Goal: Task Accomplishment & Management: Manage account settings

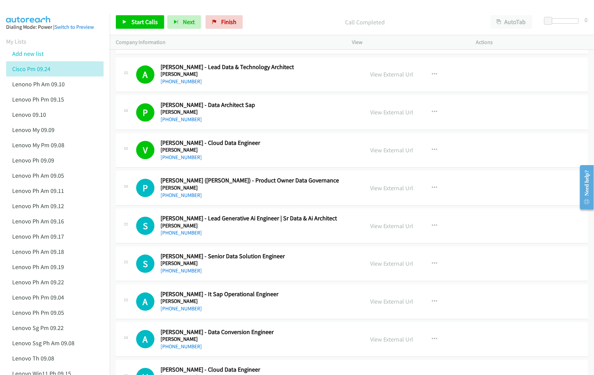
scroll to position [587, 0]
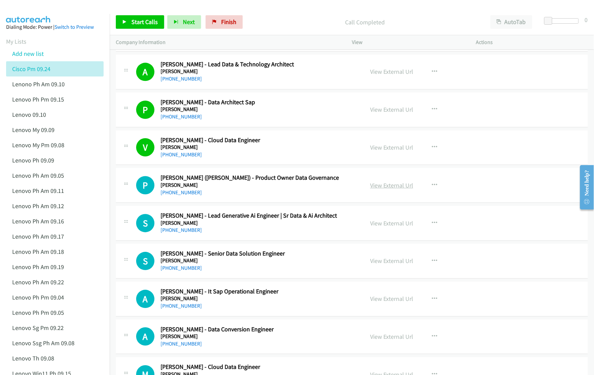
click at [397, 187] on link "View External Url" at bounding box center [391, 185] width 43 height 8
click at [383, 227] on link "View External Url" at bounding box center [391, 223] width 43 height 8
click at [389, 261] on link "View External Url" at bounding box center [391, 261] width 43 height 8
click at [395, 301] on link "View External Url" at bounding box center [391, 299] width 43 height 8
click at [408, 341] on link "View External Url" at bounding box center [391, 337] width 43 height 8
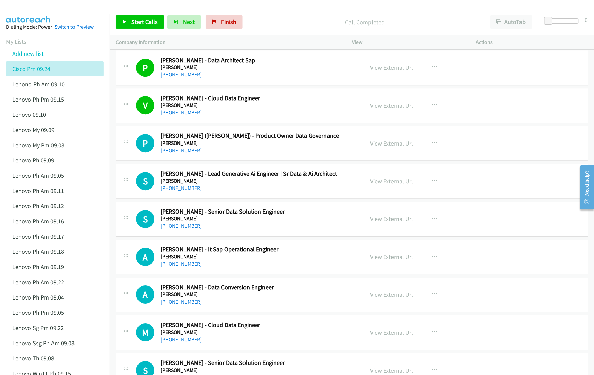
scroll to position [632, 0]
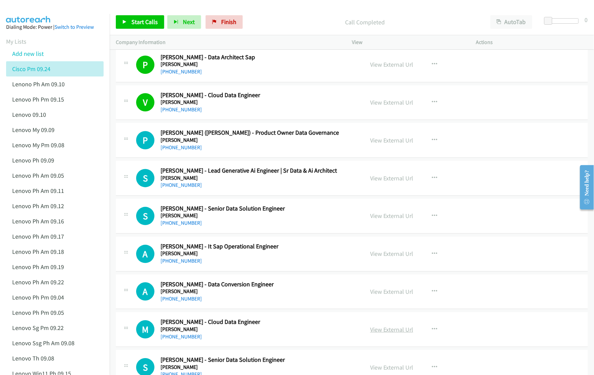
click at [384, 331] on link "View External Url" at bounding box center [391, 330] width 43 height 8
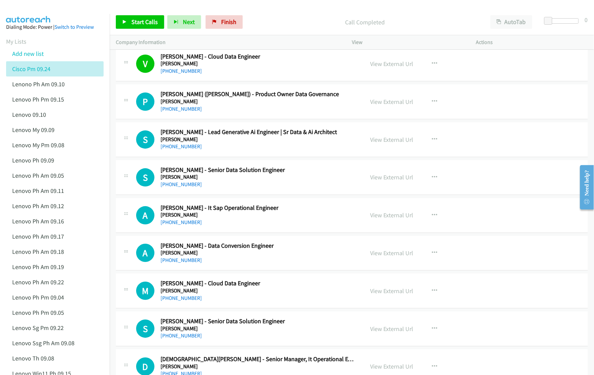
scroll to position [677, 0]
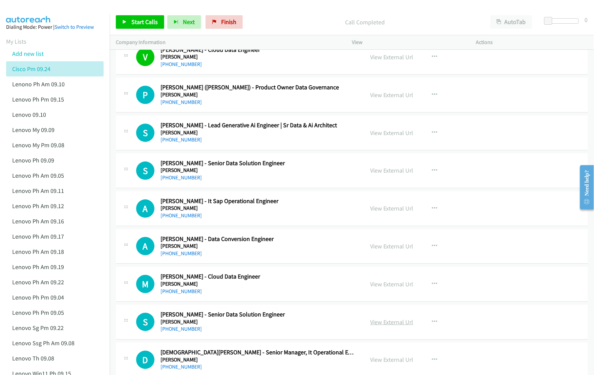
click at [392, 324] on link "View External Url" at bounding box center [391, 322] width 43 height 8
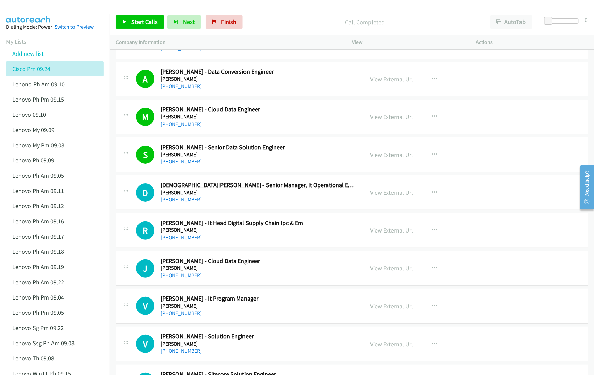
scroll to position [858, 0]
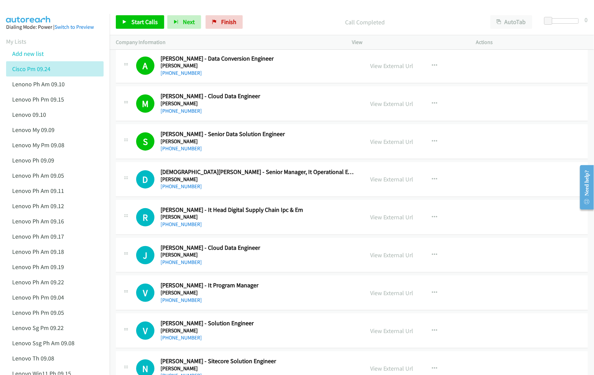
drag, startPoint x: 389, startPoint y: 181, endPoint x: 259, endPoint y: 182, distance: 130.4
click at [389, 181] on link "View External Url" at bounding box center [391, 179] width 43 height 8
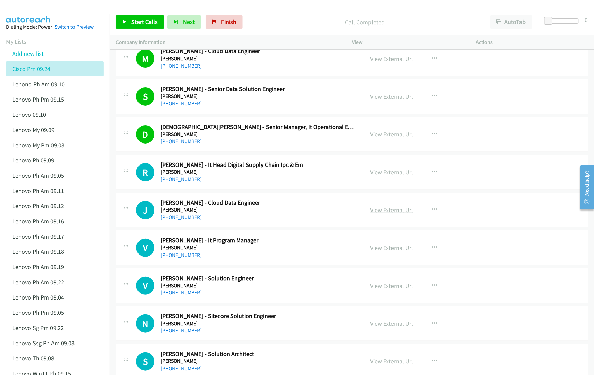
click at [403, 213] on link "View External Url" at bounding box center [391, 210] width 43 height 8
click at [395, 251] on link "View External Url" at bounding box center [391, 248] width 43 height 8
click at [395, 288] on link "View External Url" at bounding box center [391, 286] width 43 height 8
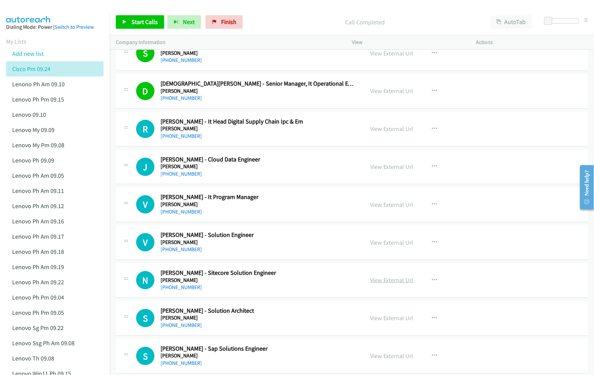
scroll to position [948, 0]
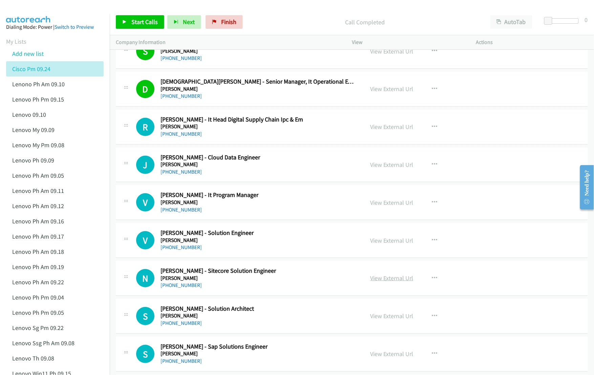
click at [408, 280] on link "View External Url" at bounding box center [391, 278] width 43 height 8
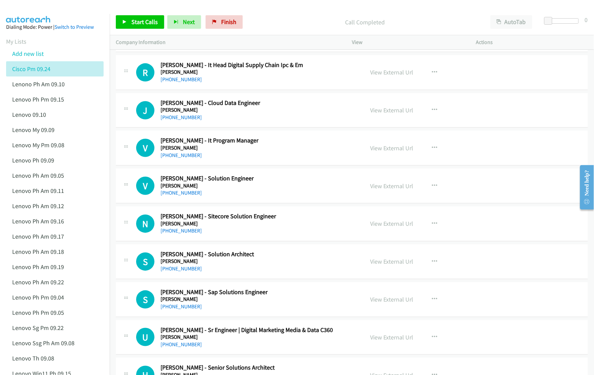
scroll to position [1038, 0]
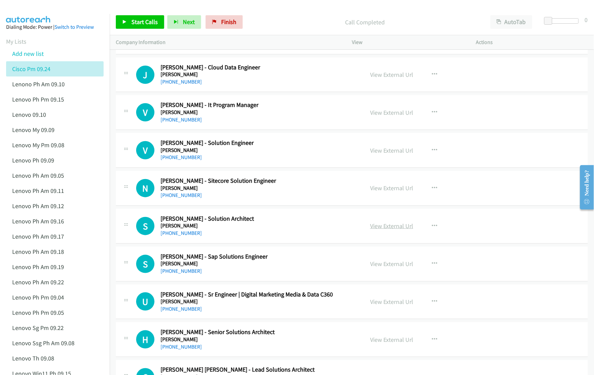
click at [402, 230] on link "View External Url" at bounding box center [391, 226] width 43 height 8
click at [394, 266] on link "View External Url" at bounding box center [391, 264] width 43 height 8
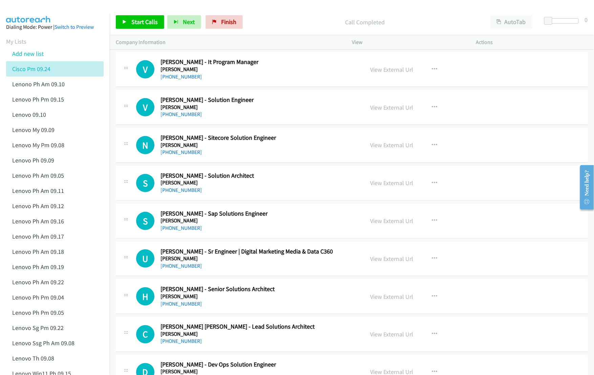
scroll to position [1084, 0]
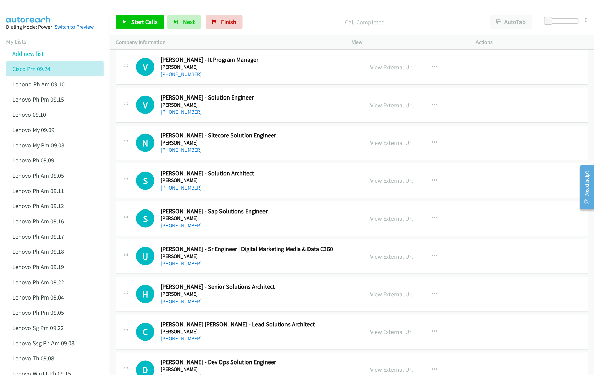
click at [388, 260] on link "View External Url" at bounding box center [391, 257] width 43 height 8
drag, startPoint x: 393, startPoint y: 298, endPoint x: 355, endPoint y: 296, distance: 37.7
click at [397, 298] on link "View External Url" at bounding box center [391, 295] width 43 height 8
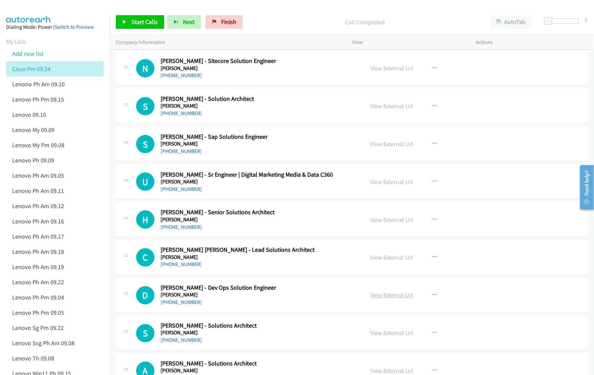
scroll to position [1174, 0]
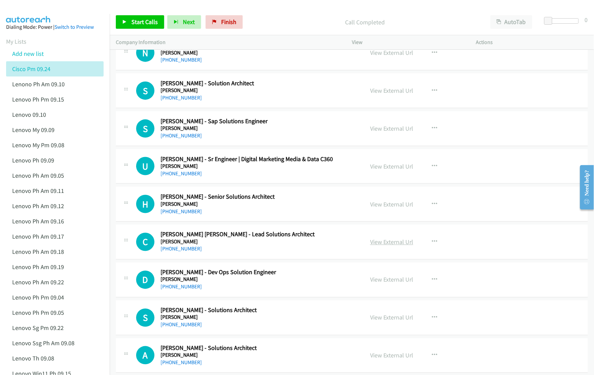
click at [389, 246] on link "View External Url" at bounding box center [391, 242] width 43 height 8
click at [399, 283] on link "View External Url" at bounding box center [391, 280] width 43 height 8
click at [403, 322] on link "View External Url" at bounding box center [391, 318] width 43 height 8
click at [399, 359] on link "View External Url" at bounding box center [391, 356] width 43 height 8
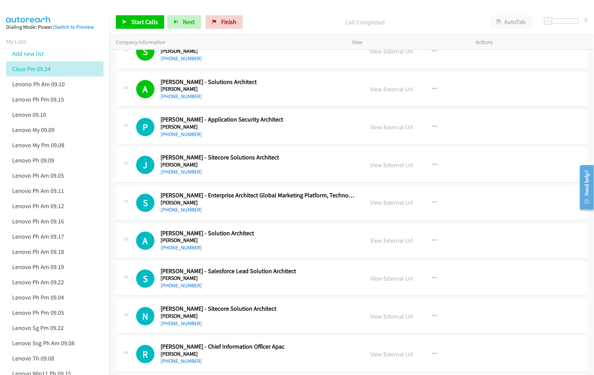
scroll to position [1444, 0]
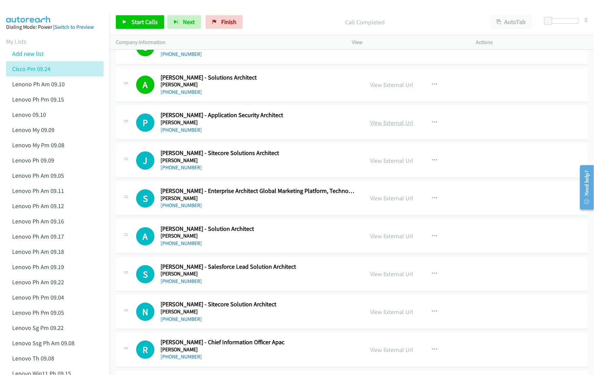
click at [393, 127] on link "View External Url" at bounding box center [391, 123] width 43 height 8
click at [386, 165] on link "View External Url" at bounding box center [391, 161] width 43 height 8
click at [383, 200] on link "View External Url" at bounding box center [391, 198] width 43 height 8
click at [396, 238] on link "View External Url" at bounding box center [391, 236] width 43 height 8
click at [392, 278] on link "View External Url" at bounding box center [391, 274] width 43 height 8
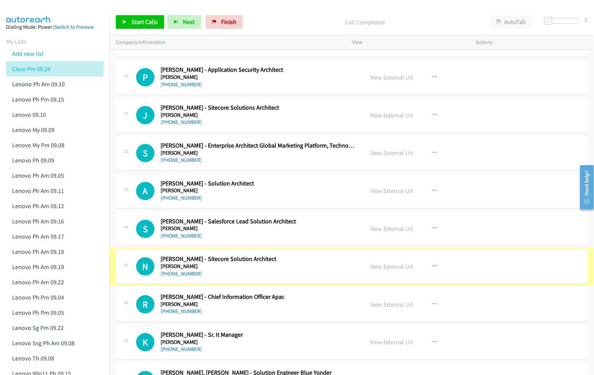
scroll to position [1535, 0]
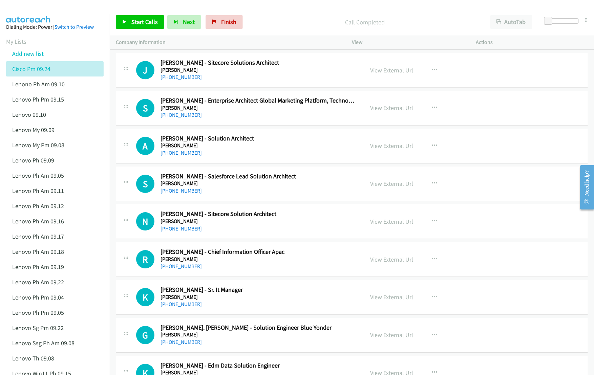
click at [391, 263] on link "View External Url" at bounding box center [391, 260] width 43 height 8
click at [390, 299] on link "View External Url" at bounding box center [391, 297] width 43 height 8
click at [393, 339] on link "View External Url" at bounding box center [391, 335] width 43 height 8
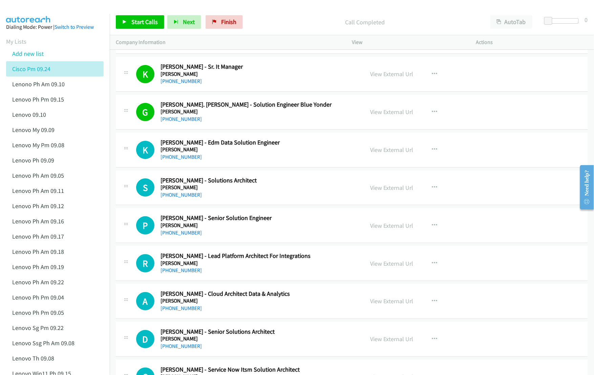
scroll to position [1761, 0]
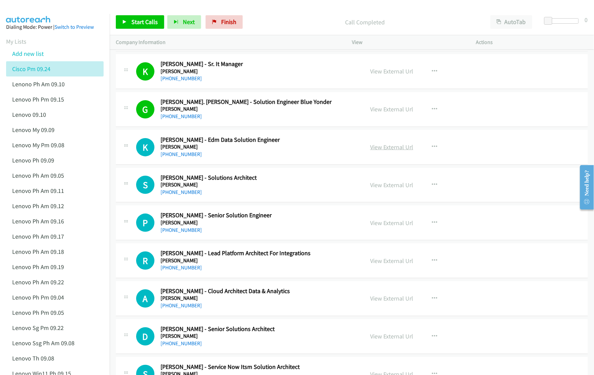
click at [392, 150] on link "View External Url" at bounding box center [391, 147] width 43 height 8
click at [394, 189] on link "View External Url" at bounding box center [391, 185] width 43 height 8
click at [392, 227] on link "View External Url" at bounding box center [391, 223] width 43 height 8
click at [407, 265] on link "View External Url" at bounding box center [391, 261] width 43 height 8
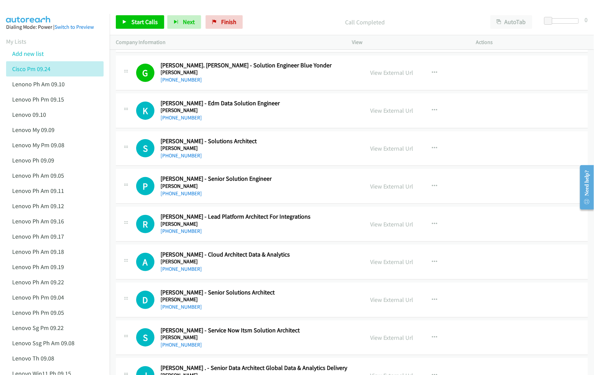
scroll to position [1806, 0]
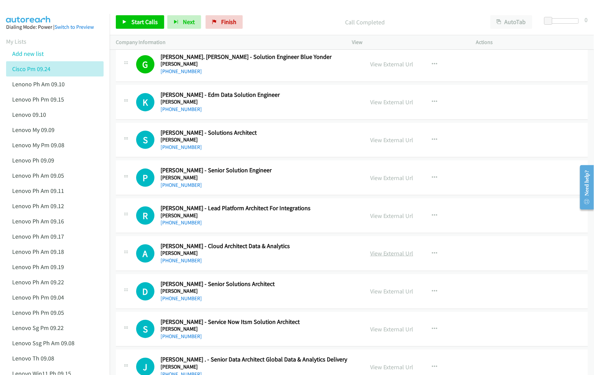
click at [384, 257] on link "View External Url" at bounding box center [391, 254] width 43 height 8
click at [390, 295] on link "View External Url" at bounding box center [391, 291] width 43 height 8
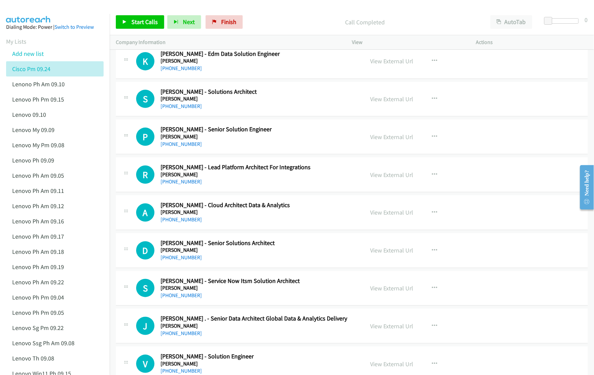
scroll to position [1851, 0]
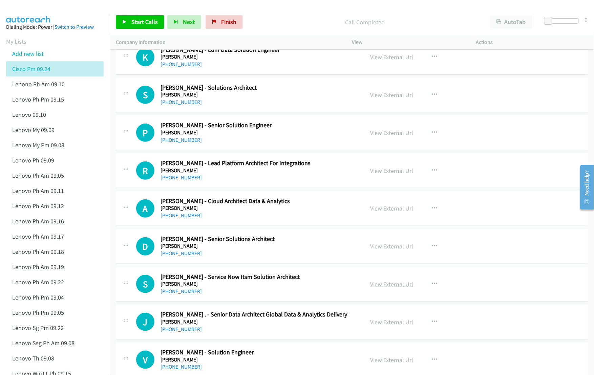
click at [398, 288] on link "View External Url" at bounding box center [391, 284] width 43 height 8
click at [393, 325] on link "View External Url" at bounding box center [391, 322] width 43 height 8
click at [402, 364] on link "View External Url" at bounding box center [391, 360] width 43 height 8
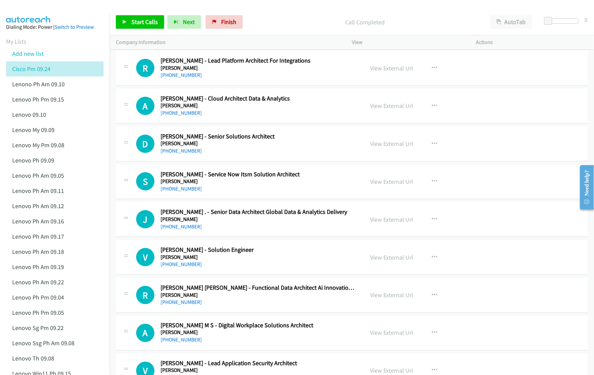
scroll to position [1986, 0]
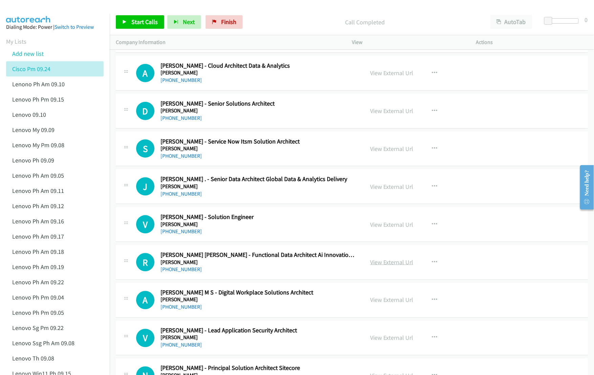
click at [387, 266] on link "View External Url" at bounding box center [391, 262] width 43 height 8
click at [388, 303] on link "View External Url" at bounding box center [391, 300] width 43 height 8
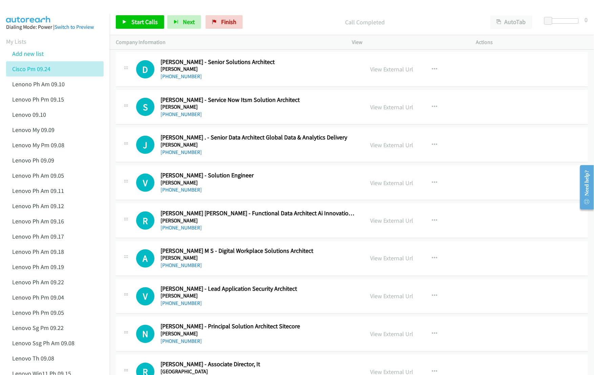
scroll to position [2032, 0]
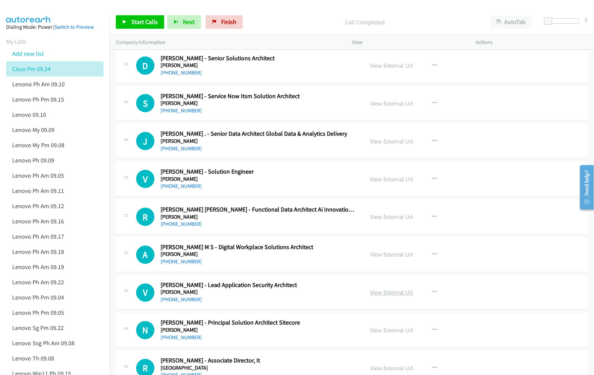
click at [389, 297] on link "View External Url" at bounding box center [391, 293] width 43 height 8
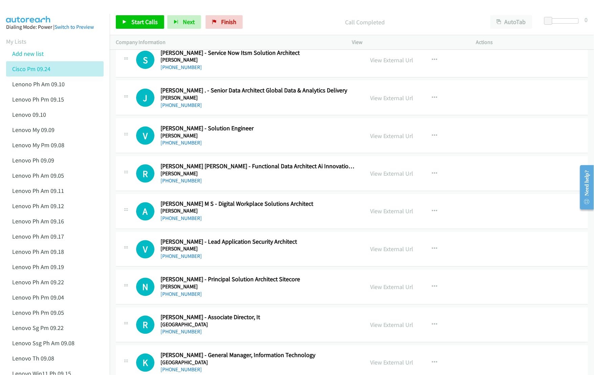
scroll to position [2077, 0]
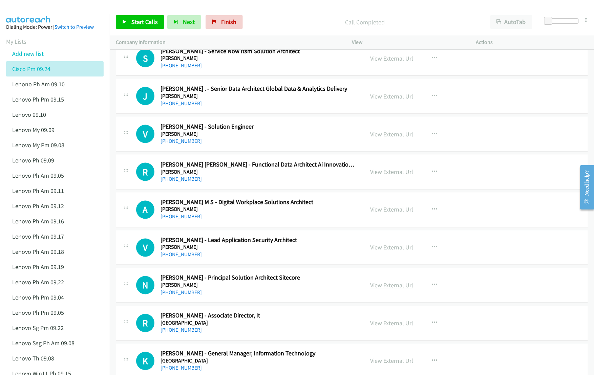
click at [404, 290] on link "View External Url" at bounding box center [391, 286] width 43 height 8
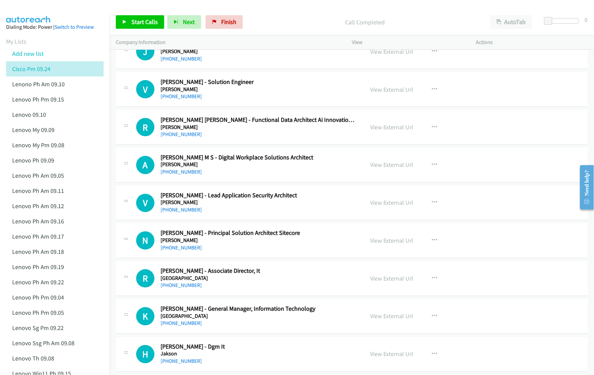
scroll to position [2122, 0]
click at [400, 282] on link "View External Url" at bounding box center [391, 279] width 43 height 8
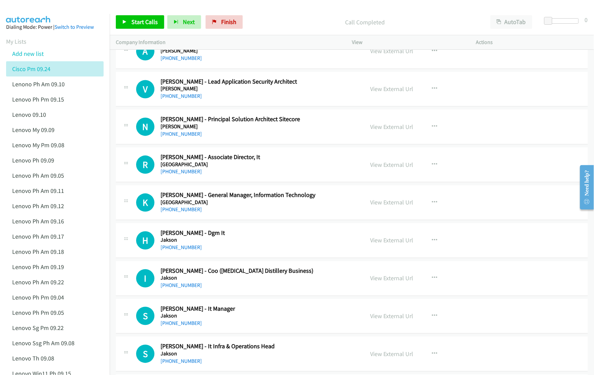
scroll to position [2257, 0]
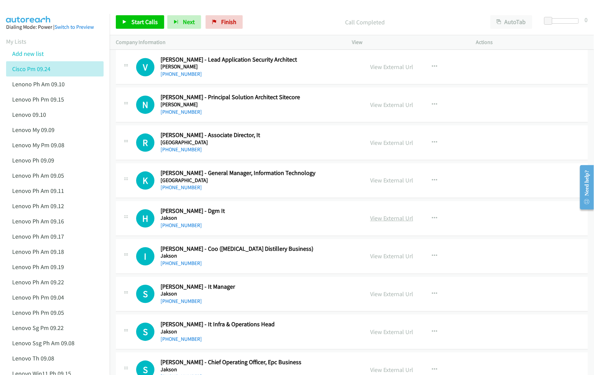
click at [391, 222] on link "View External Url" at bounding box center [391, 219] width 43 height 8
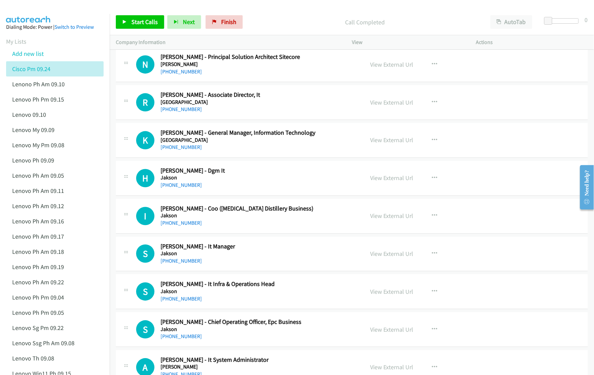
scroll to position [2303, 0]
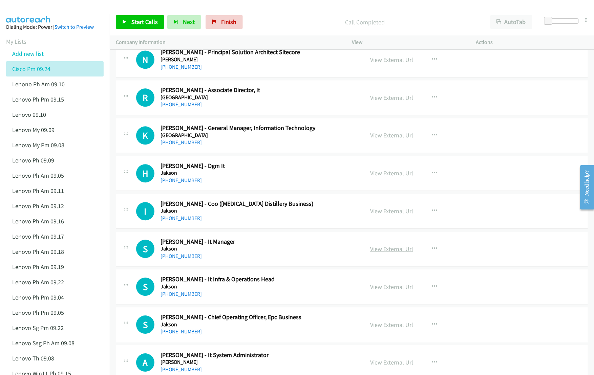
click at [399, 253] on link "View External Url" at bounding box center [391, 249] width 43 height 8
click at [389, 291] on link "View External Url" at bounding box center [391, 287] width 43 height 8
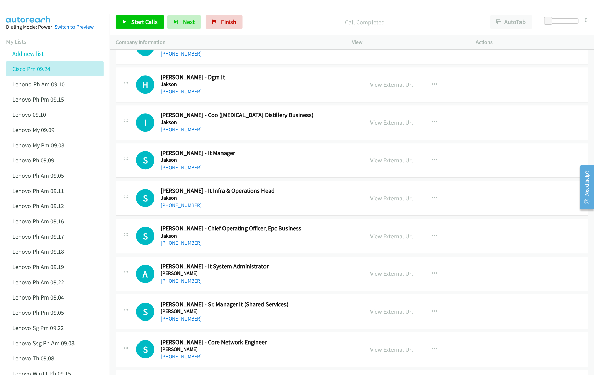
scroll to position [2393, 0]
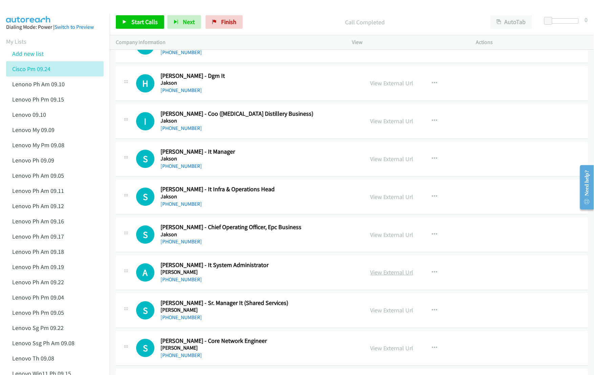
click at [385, 276] on link "View External Url" at bounding box center [391, 273] width 43 height 8
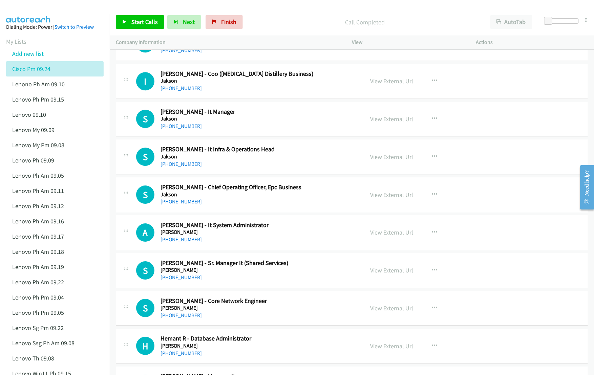
scroll to position [2438, 0]
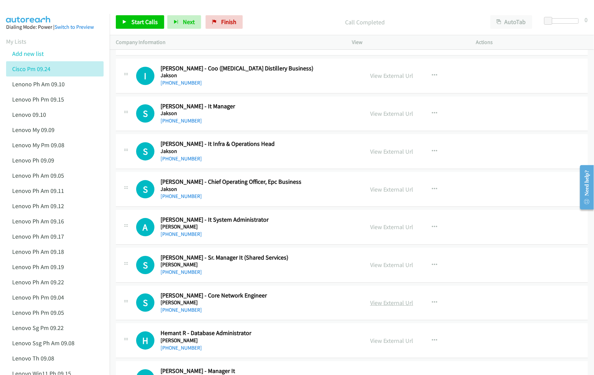
click at [406, 307] on link "View External Url" at bounding box center [391, 303] width 43 height 8
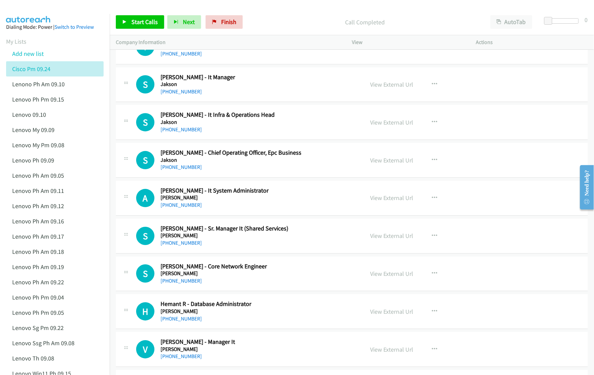
scroll to position [2483, 0]
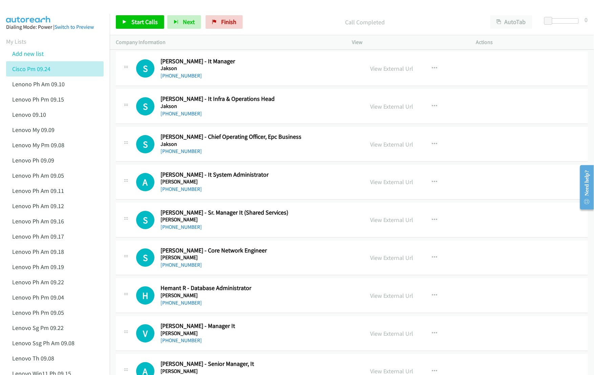
drag, startPoint x: 396, startPoint y: 303, endPoint x: 394, endPoint y: 349, distance: 46.1
click at [396, 300] on link "View External Url" at bounding box center [391, 296] width 43 height 8
click at [401, 338] on link "View External Url" at bounding box center [391, 334] width 43 height 8
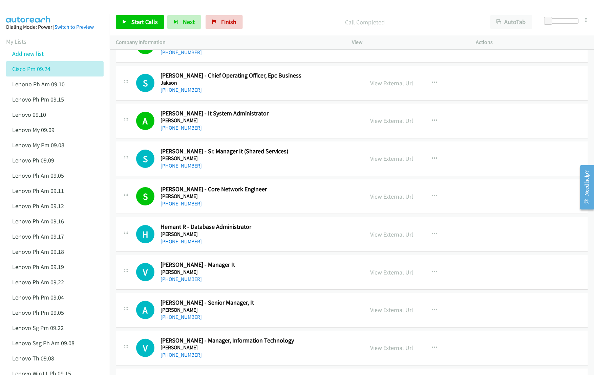
scroll to position [2573, 0]
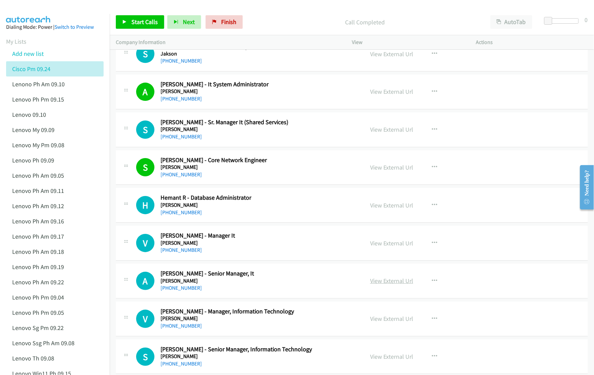
click at [412, 285] on link "View External Url" at bounding box center [391, 281] width 43 height 8
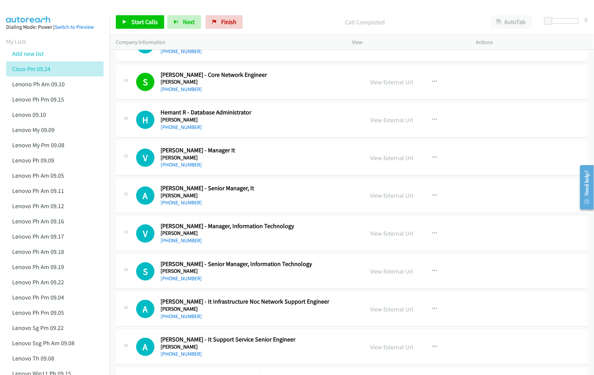
scroll to position [2663, 0]
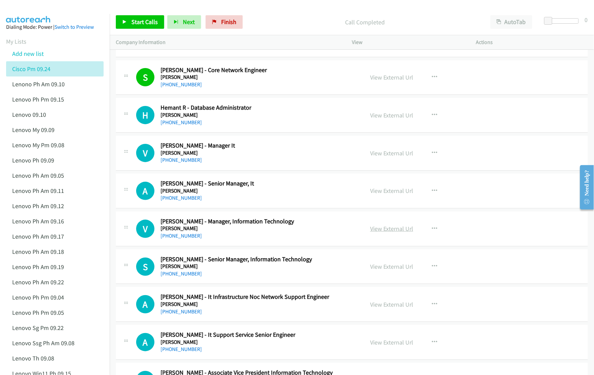
click at [389, 233] on link "View External Url" at bounding box center [391, 229] width 43 height 8
click at [389, 271] on link "View External Url" at bounding box center [391, 267] width 43 height 8
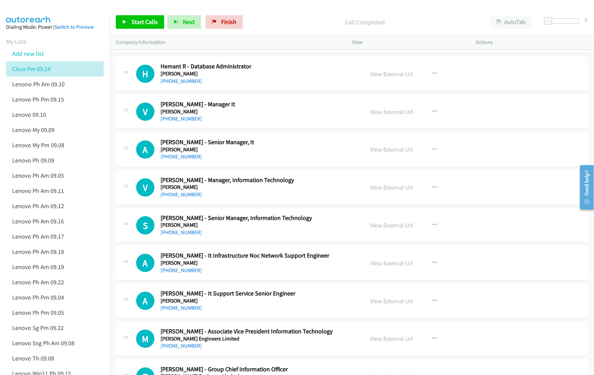
scroll to position [2709, 0]
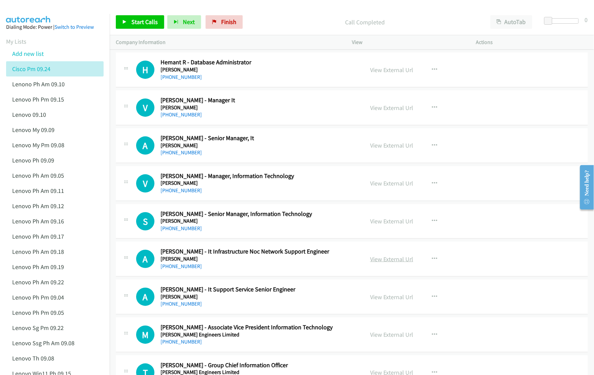
click at [386, 263] on link "View External Url" at bounding box center [391, 259] width 43 height 8
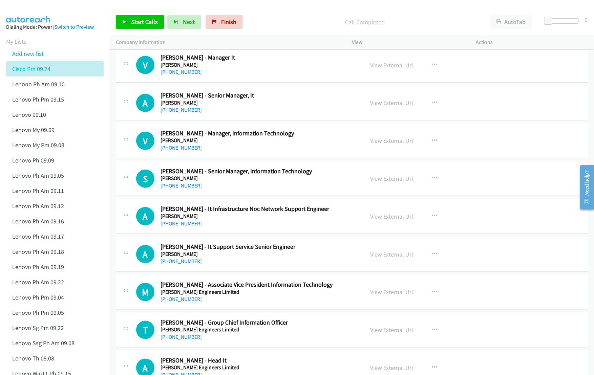
scroll to position [2754, 0]
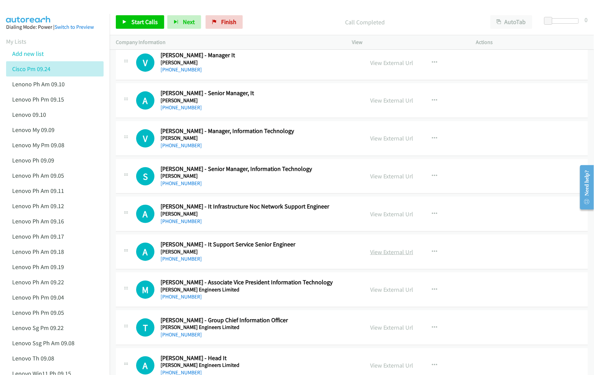
click at [399, 256] on link "View External Url" at bounding box center [391, 252] width 43 height 8
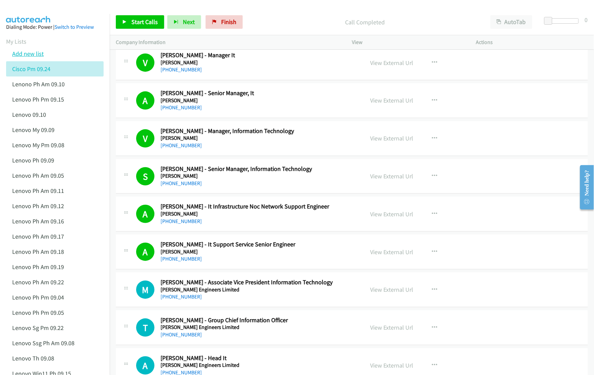
click at [25, 55] on link "Add new list" at bounding box center [27, 54] width 31 height 8
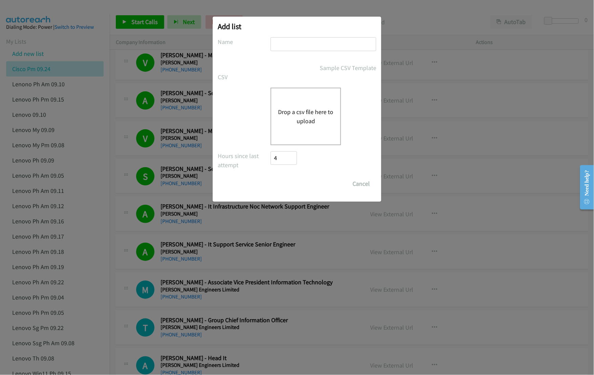
click at [307, 107] on div "Drop a csv file here to upload" at bounding box center [306, 117] width 70 height 58
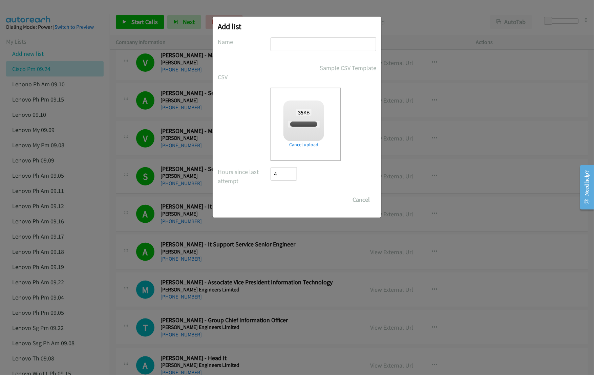
checkbox input "true"
click at [293, 44] on input "text" at bounding box center [324, 44] width 106 height 14
type input "Cisco IN OT 09.24"
click at [284, 202] on input "Save List" at bounding box center [289, 200] width 36 height 14
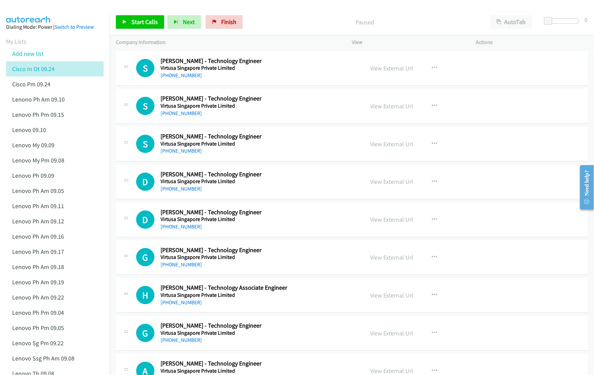
click at [435, 14] on div "Start Calls Pause Next Finish Paused AutoTab AutoTab 0" at bounding box center [352, 22] width 484 height 26
click at [378, 68] on link "View External Url" at bounding box center [391, 68] width 43 height 8
click at [382, 105] on link "View External Url" at bounding box center [391, 106] width 43 height 8
click at [376, 143] on link "View External Url" at bounding box center [391, 144] width 43 height 8
click at [381, 184] on link "View External Url" at bounding box center [391, 182] width 43 height 8
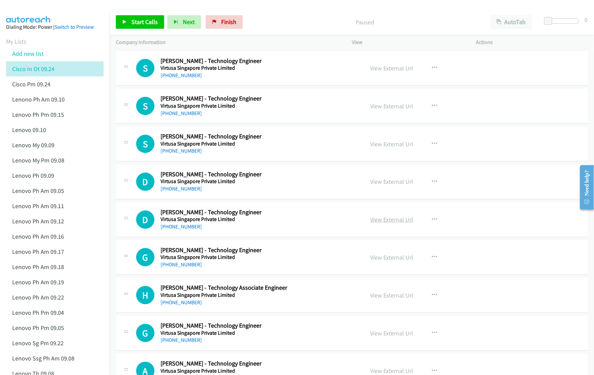
click at [382, 221] on link "View External Url" at bounding box center [391, 220] width 43 height 8
click at [389, 261] on link "View External Url" at bounding box center [391, 258] width 43 height 8
click at [370, 296] on link "View External Url" at bounding box center [391, 296] width 43 height 8
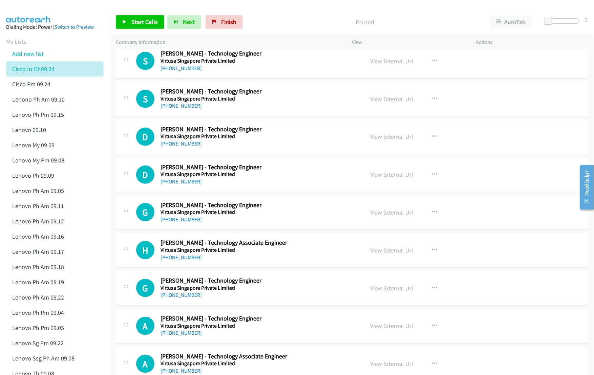
drag, startPoint x: 380, startPoint y: 291, endPoint x: 398, endPoint y: 305, distance: 23.1
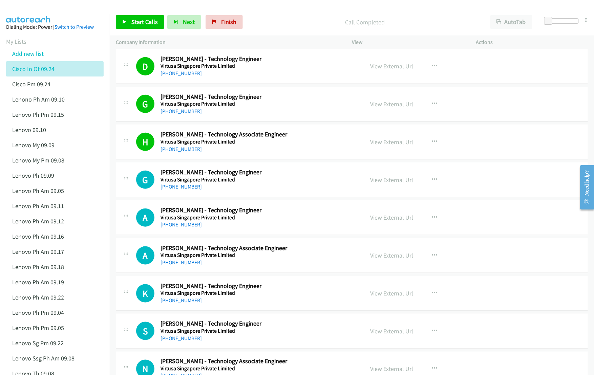
scroll to position [180, 0]
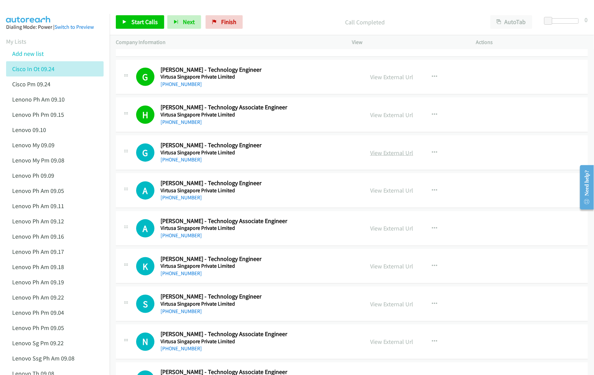
click at [379, 154] on link "View External Url" at bounding box center [391, 153] width 43 height 8
click at [380, 193] on link "View External Url" at bounding box center [391, 191] width 43 height 8
click at [381, 228] on link "View External Url" at bounding box center [391, 228] width 43 height 8
click at [381, 266] on link "View External Url" at bounding box center [391, 266] width 43 height 8
click at [378, 307] on link "View External Url" at bounding box center [391, 304] width 43 height 8
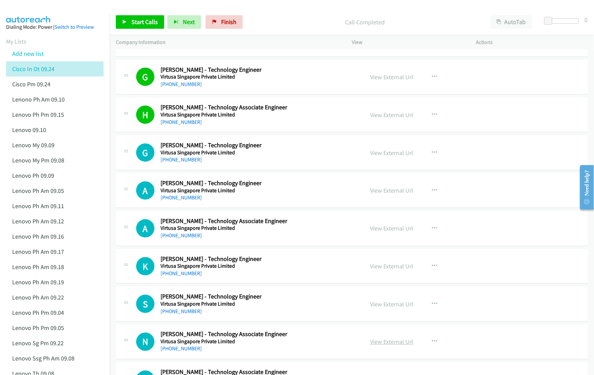
click at [381, 343] on link "View External Url" at bounding box center [391, 342] width 43 height 8
click at [400, 190] on link "View External Url" at bounding box center [391, 191] width 43 height 8
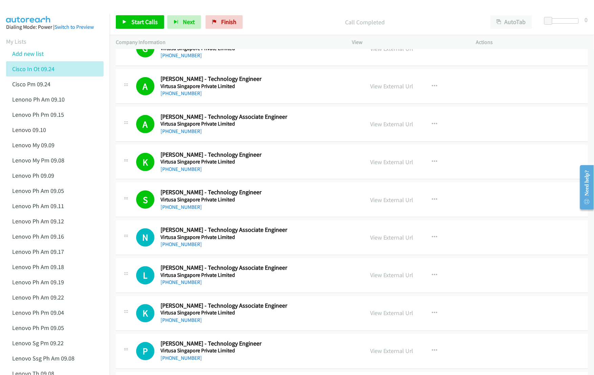
scroll to position [316, 0]
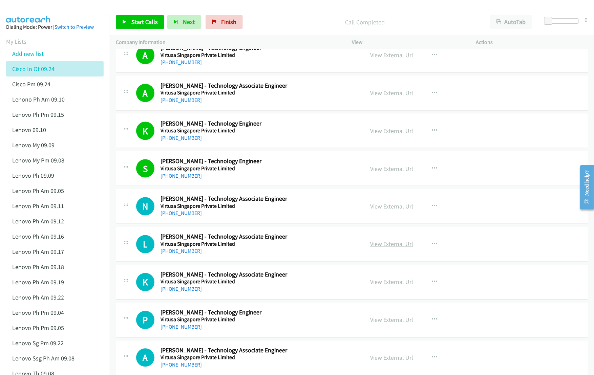
click at [384, 244] on link "View External Url" at bounding box center [391, 244] width 43 height 8
click at [383, 282] on link "View External Url" at bounding box center [391, 282] width 43 height 8
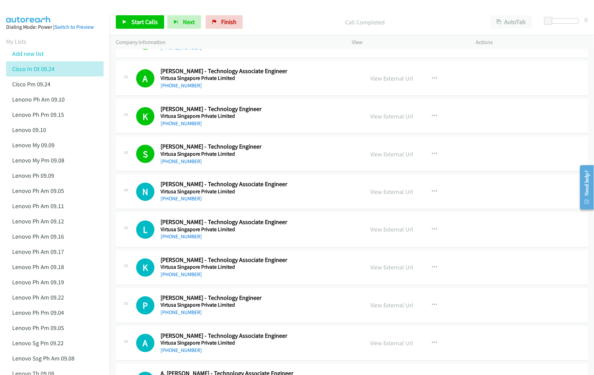
scroll to position [406, 0]
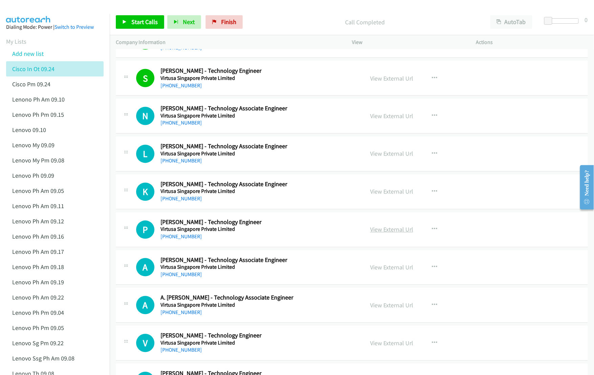
click at [397, 231] on link "View External Url" at bounding box center [391, 230] width 43 height 8
click at [379, 270] on link "View External Url" at bounding box center [391, 268] width 43 height 8
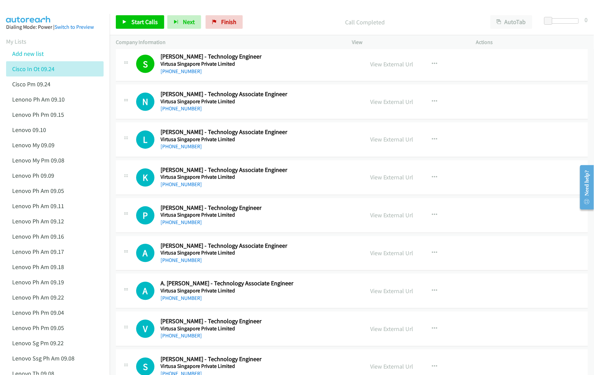
scroll to position [451, 0]
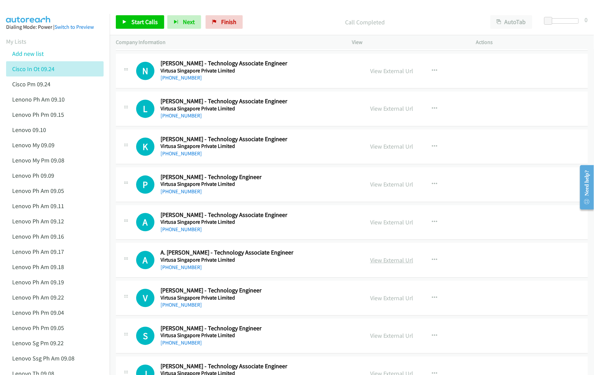
click at [377, 263] on link "View External Url" at bounding box center [391, 261] width 43 height 8
drag, startPoint x: 376, startPoint y: 298, endPoint x: 373, endPoint y: 313, distance: 14.8
click at [384, 340] on link "View External Url" at bounding box center [391, 336] width 43 height 8
click at [383, 301] on link "View External Url" at bounding box center [391, 299] width 43 height 8
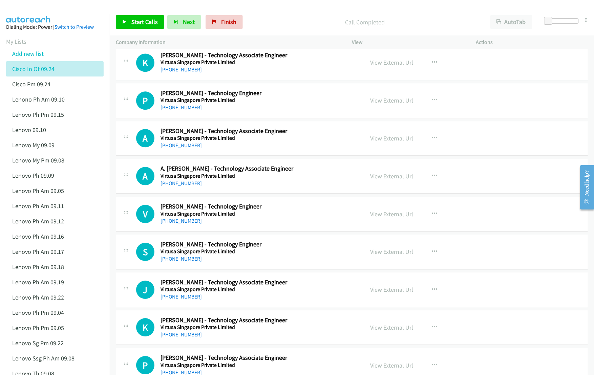
scroll to position [542, 0]
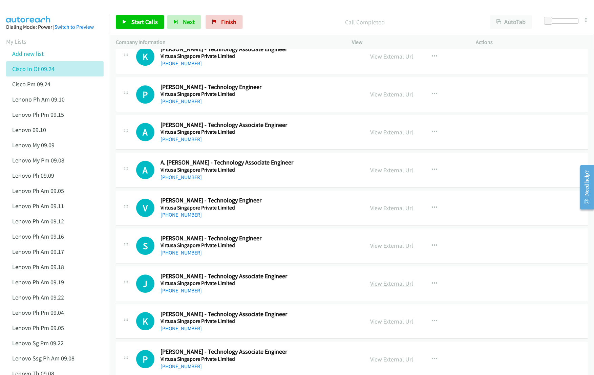
click at [383, 286] on link "View External Url" at bounding box center [391, 284] width 43 height 8
click at [381, 324] on link "View External Url" at bounding box center [391, 322] width 43 height 8
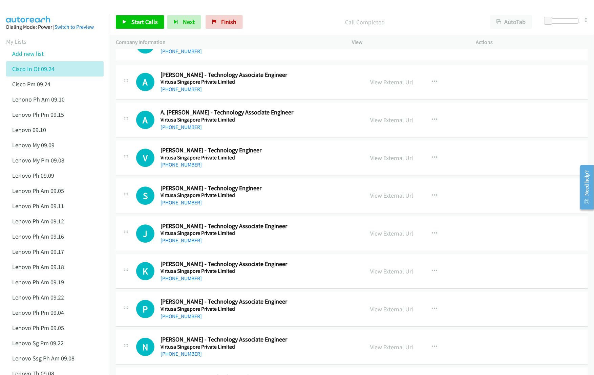
scroll to position [632, 0]
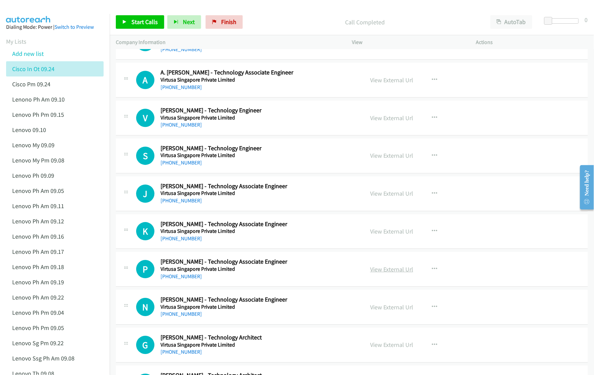
click at [388, 272] on link "View External Url" at bounding box center [391, 269] width 43 height 8
click at [384, 311] on link "View External Url" at bounding box center [391, 307] width 43 height 8
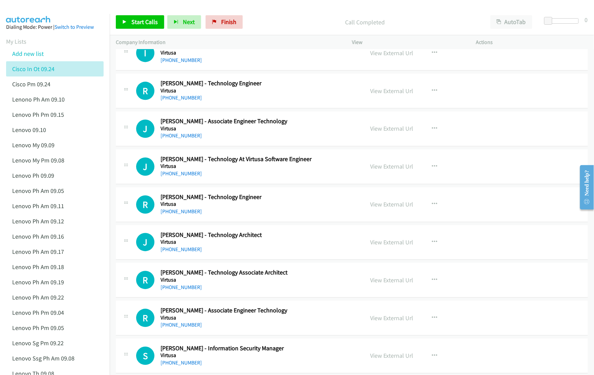
scroll to position [5914, 0]
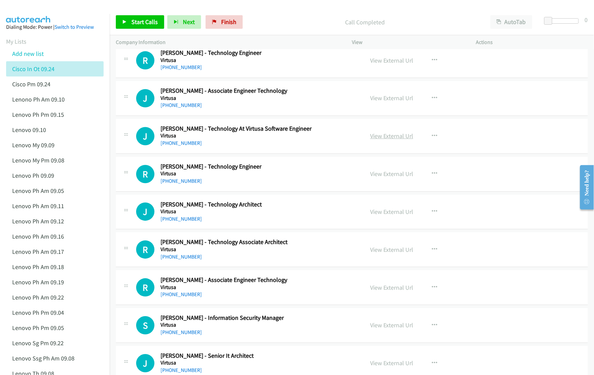
click at [389, 140] on link "View External Url" at bounding box center [391, 136] width 43 height 8
click at [388, 178] on link "View External Url" at bounding box center [391, 174] width 43 height 8
click at [384, 216] on link "View External Url" at bounding box center [391, 212] width 43 height 8
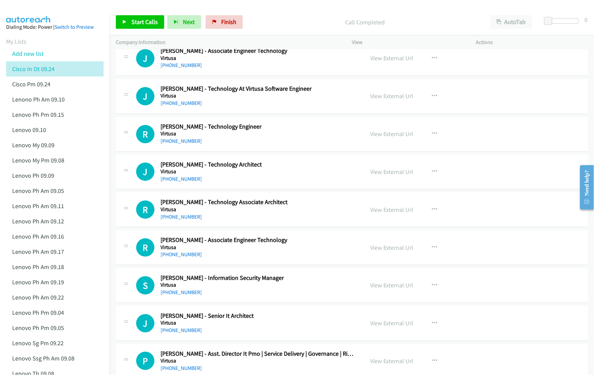
scroll to position [5959, 0]
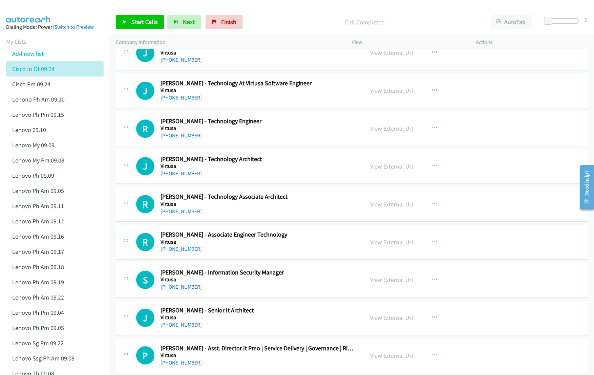
click at [396, 208] on link "View External Url" at bounding box center [391, 204] width 43 height 8
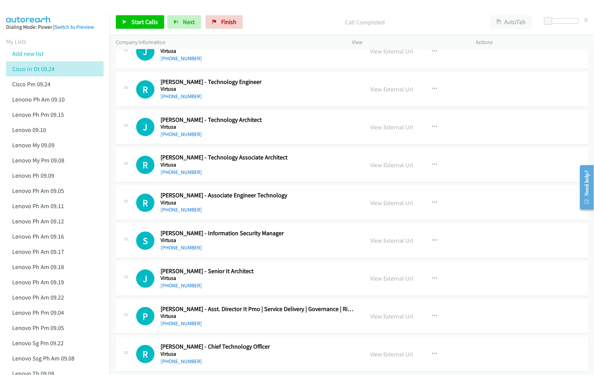
scroll to position [6004, 0]
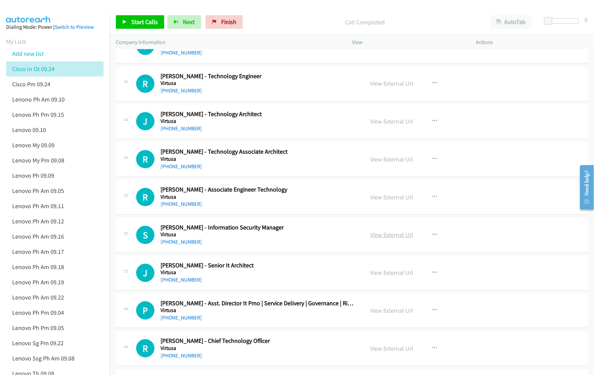
click at [383, 239] on link "View External Url" at bounding box center [391, 235] width 43 height 8
click at [379, 277] on link "View External Url" at bounding box center [391, 273] width 43 height 8
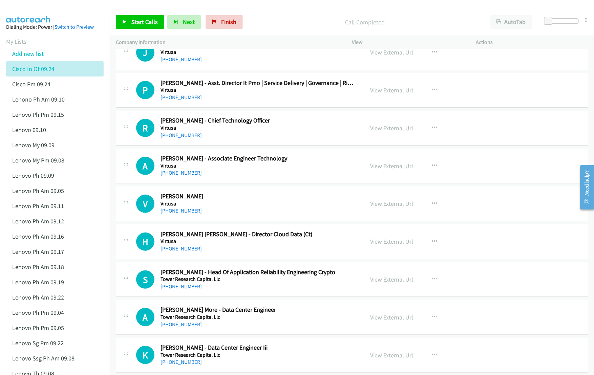
scroll to position [6230, 0]
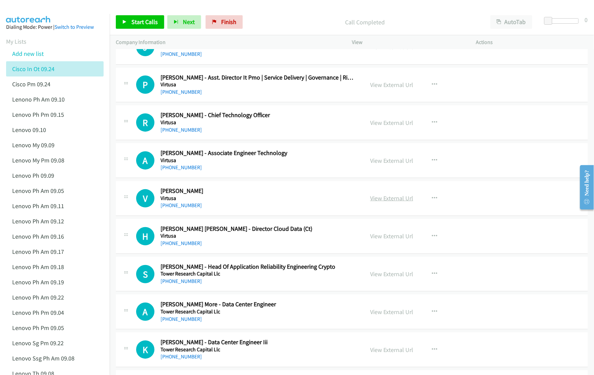
click at [381, 202] on link "View External Url" at bounding box center [391, 198] width 43 height 8
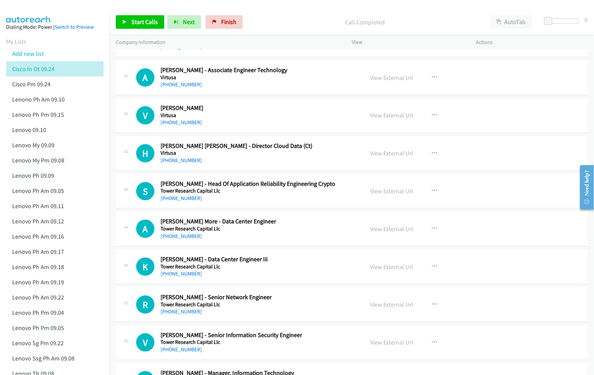
scroll to position [6320, 0]
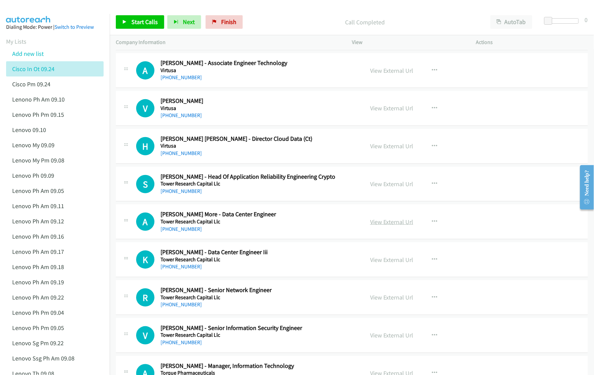
click at [384, 226] on link "View External Url" at bounding box center [391, 222] width 43 height 8
click at [382, 264] on link "View External Url" at bounding box center [391, 260] width 43 height 8
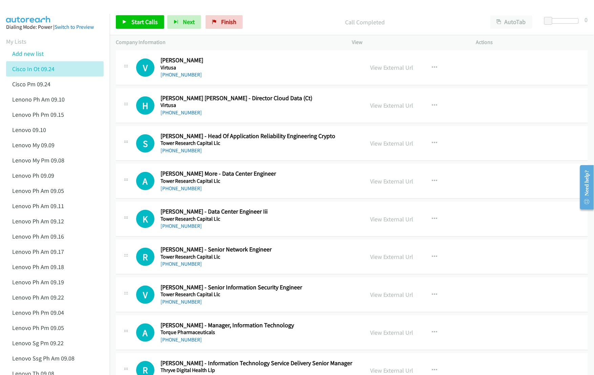
scroll to position [6366, 0]
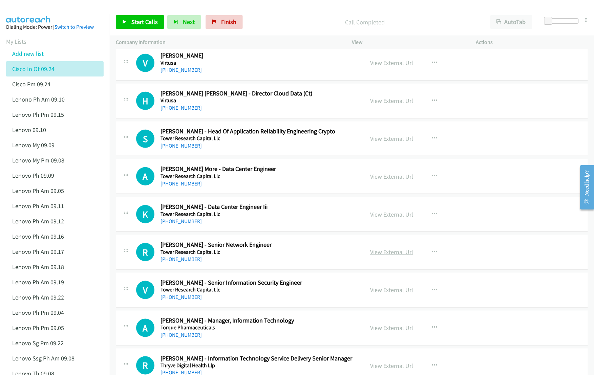
click at [384, 256] on link "View External Url" at bounding box center [391, 252] width 43 height 8
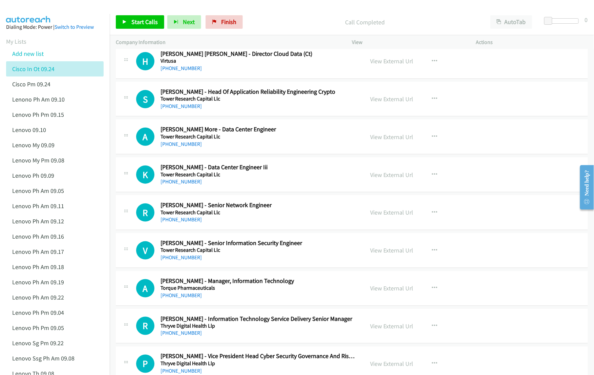
scroll to position [6411, 0]
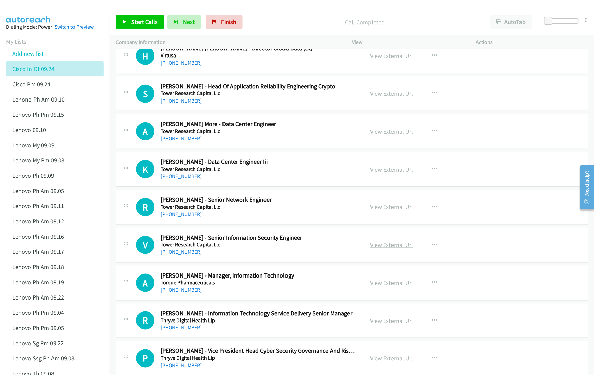
click at [381, 249] on link "View External Url" at bounding box center [391, 245] width 43 height 8
click at [378, 287] on link "View External Url" at bounding box center [391, 283] width 43 height 8
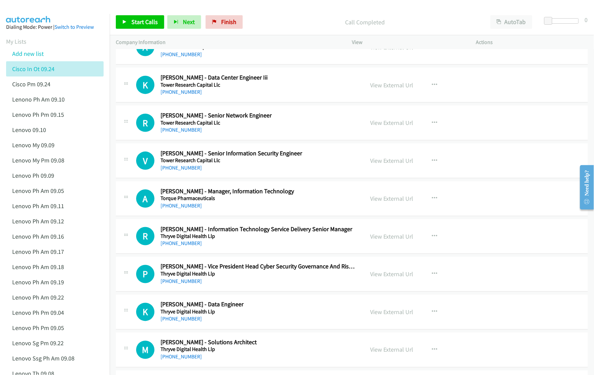
scroll to position [6501, 0]
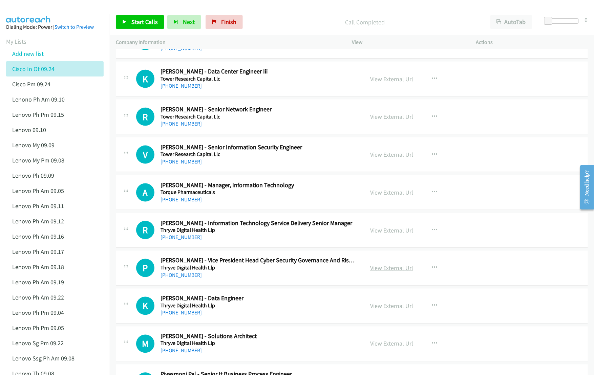
click at [378, 272] on link "View External Url" at bounding box center [391, 268] width 43 height 8
click at [383, 310] on link "View External Url" at bounding box center [391, 306] width 43 height 8
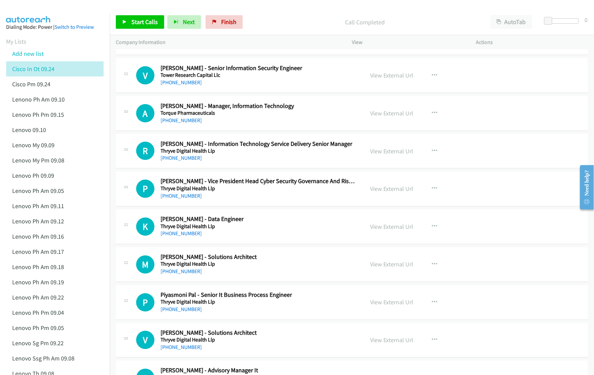
scroll to position [6591, 0]
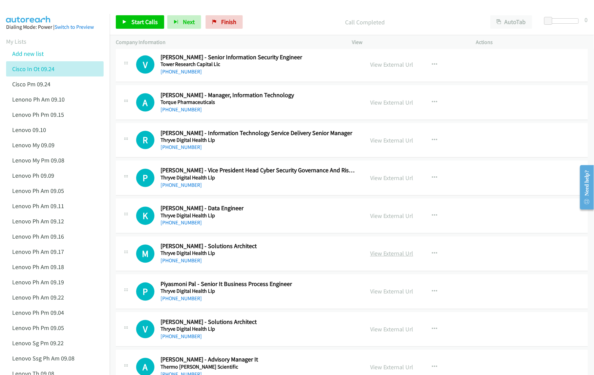
click at [377, 258] on link "View External Url" at bounding box center [391, 254] width 43 height 8
click at [387, 296] on link "View External Url" at bounding box center [391, 292] width 43 height 8
click at [388, 334] on link "View External Url" at bounding box center [391, 330] width 43 height 8
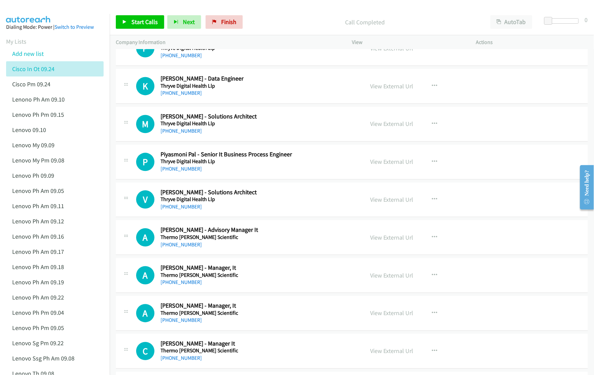
scroll to position [6727, 0]
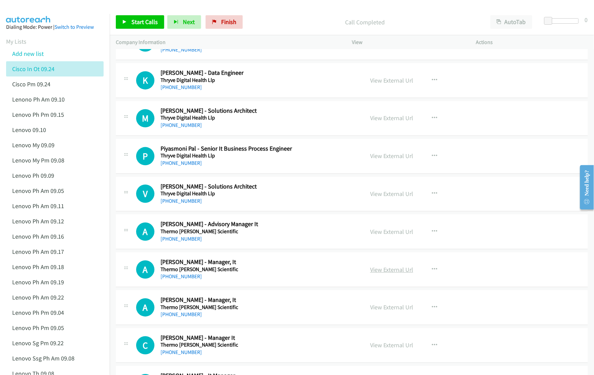
click at [374, 274] on link "View External Url" at bounding box center [391, 270] width 43 height 8
click at [383, 312] on link "View External Url" at bounding box center [391, 308] width 43 height 8
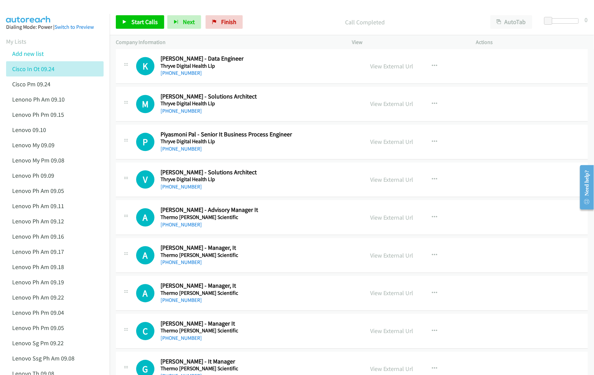
scroll to position [6772, 0]
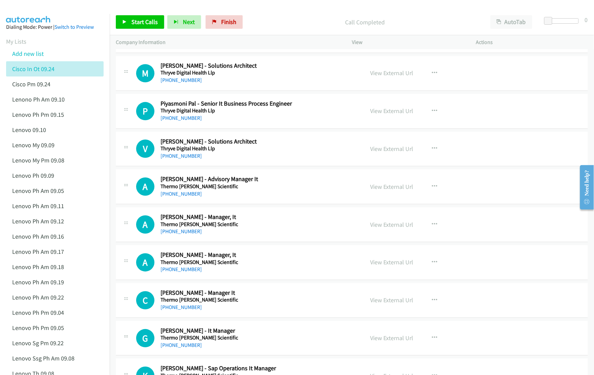
drag, startPoint x: 377, startPoint y: 323, endPoint x: 321, endPoint y: 316, distance: 56.2
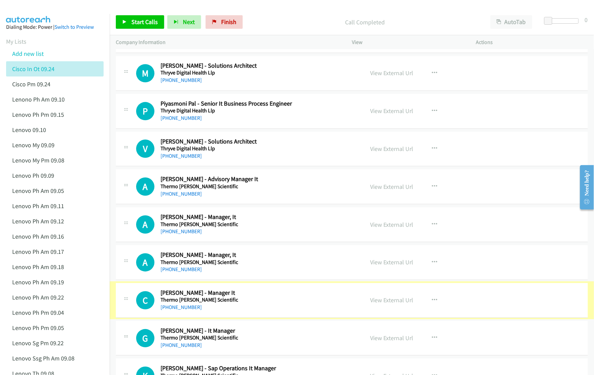
scroll to position [6862, 0]
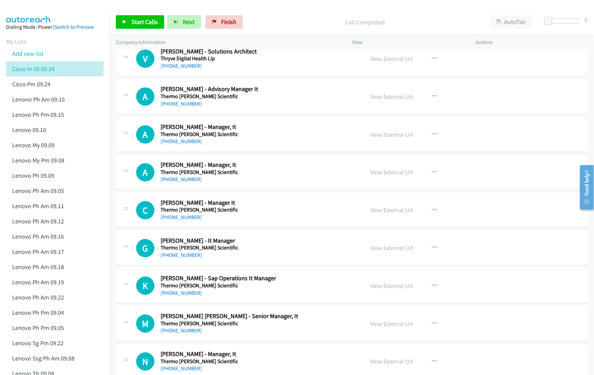
drag, startPoint x: 378, startPoint y: 266, endPoint x: 343, endPoint y: 267, distance: 35.2
click at [376, 252] on link "View External Url" at bounding box center [391, 248] width 43 height 8
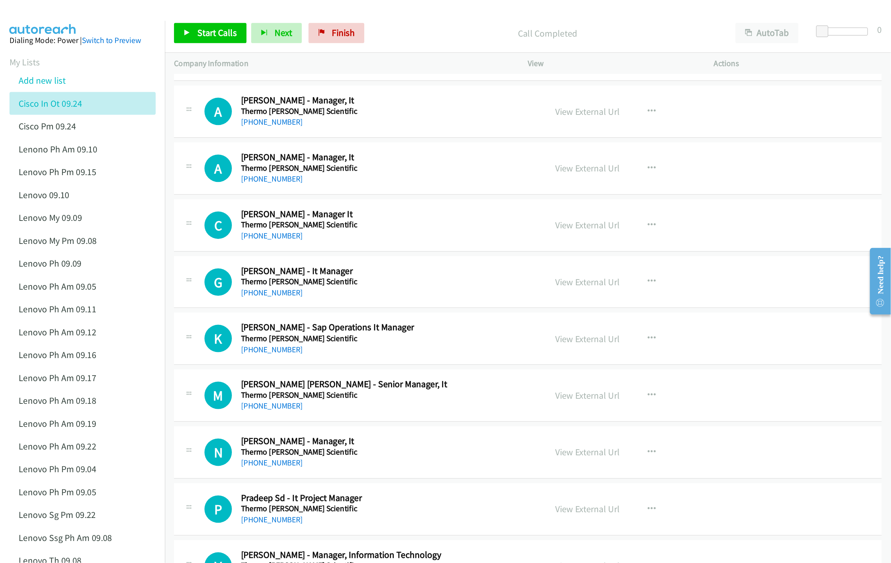
scroll to position [6953, 0]
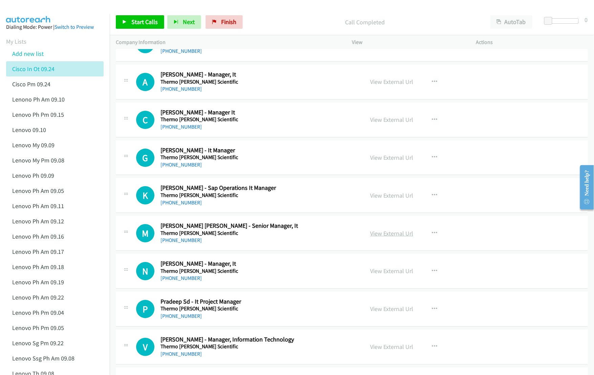
click at [389, 237] on link "View External Url" at bounding box center [391, 234] width 43 height 8
click at [378, 275] on link "View External Url" at bounding box center [391, 271] width 43 height 8
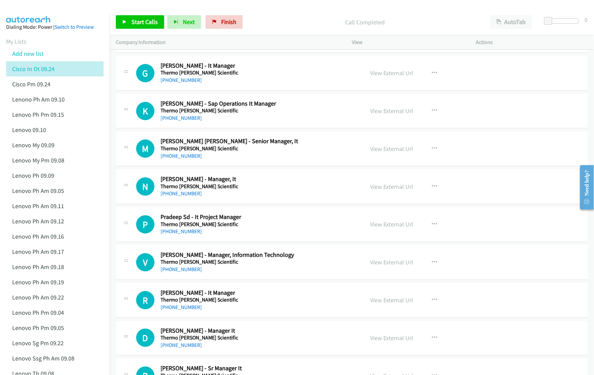
scroll to position [7043, 0]
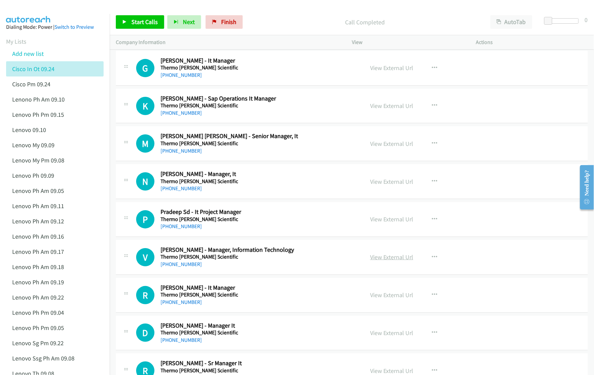
click at [373, 261] on link "View External Url" at bounding box center [391, 257] width 43 height 8
click at [382, 299] on link "View External Url" at bounding box center [391, 295] width 43 height 8
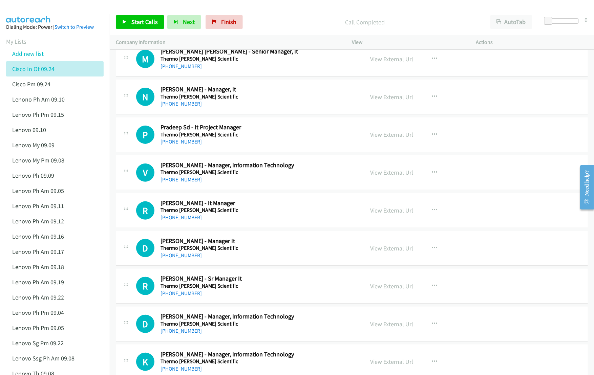
scroll to position [7133, 0]
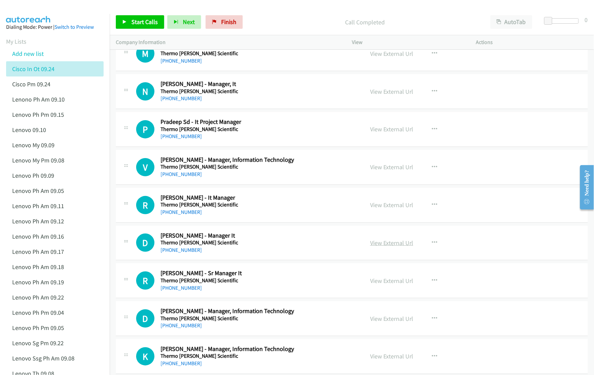
click at [392, 247] on link "View External Url" at bounding box center [391, 243] width 43 height 8
click at [381, 285] on link "View External Url" at bounding box center [391, 281] width 43 height 8
click at [378, 323] on link "View External Url" at bounding box center [391, 319] width 43 height 8
